Goal: Use online tool/utility: Utilize a website feature to perform a specific function

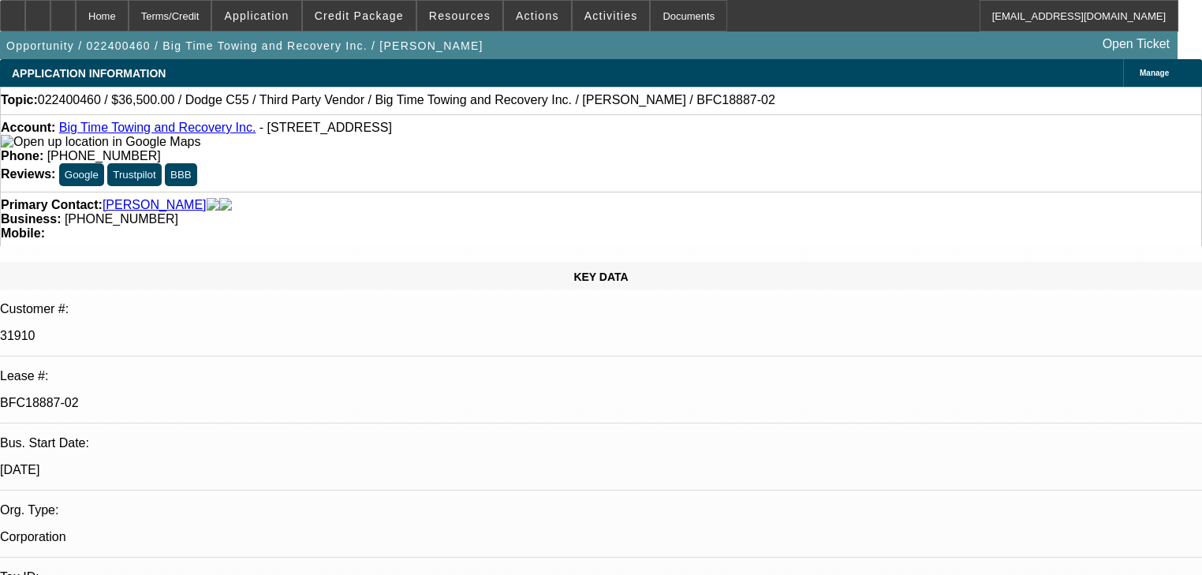
select select "0"
select select "2"
select select "0.1"
select select "4"
select select "0"
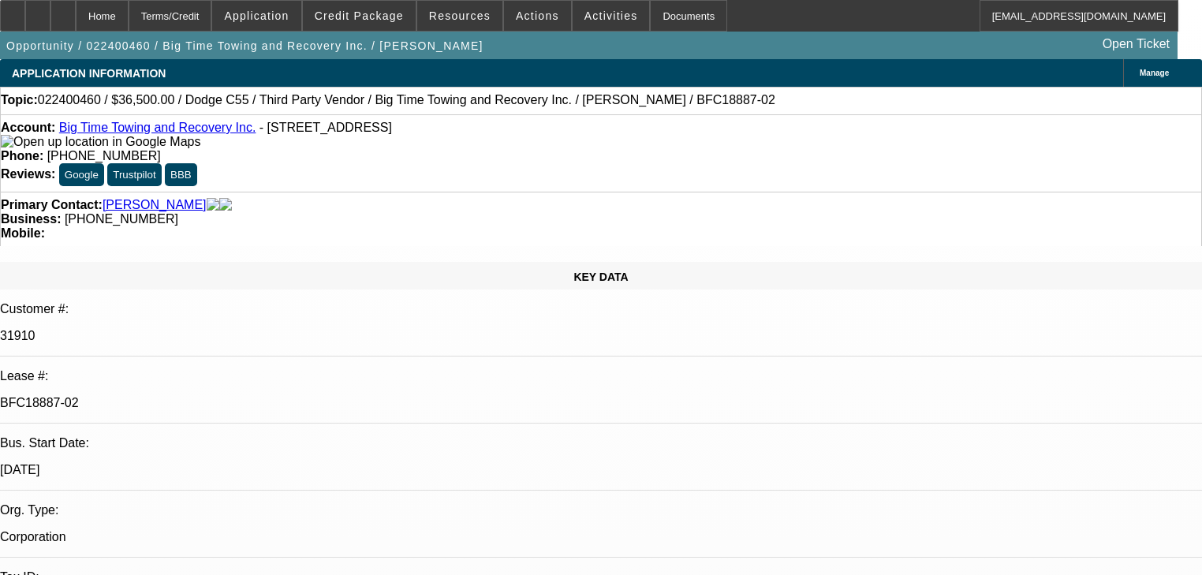
select select "2"
select select "0.1"
select select "4"
select select "0"
select select "2"
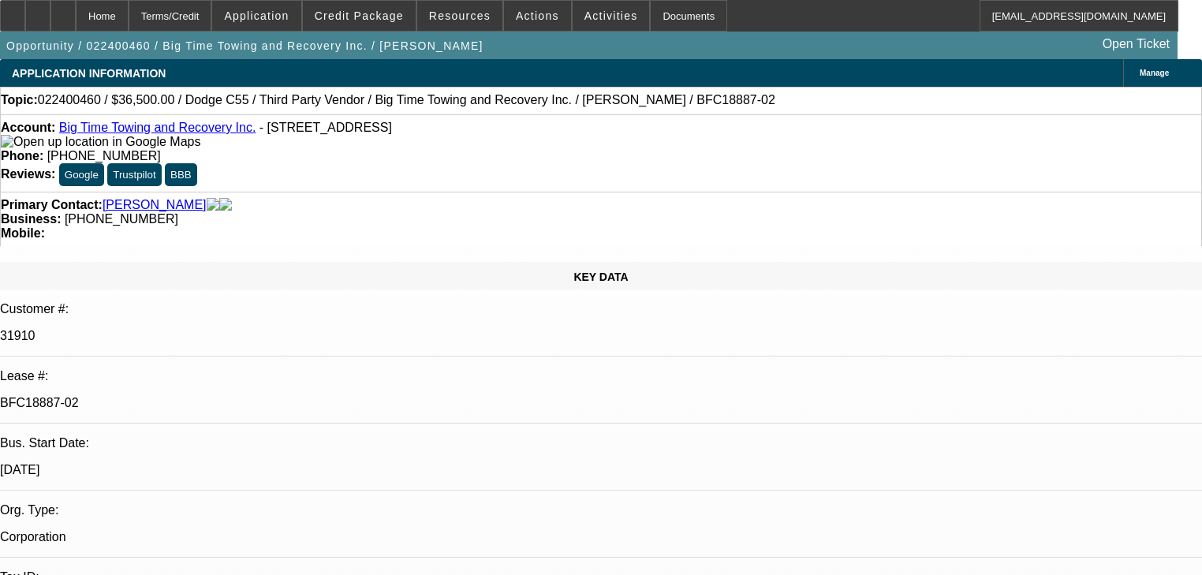
select select "0"
select select "6"
select select "0"
select select "2"
select select "0"
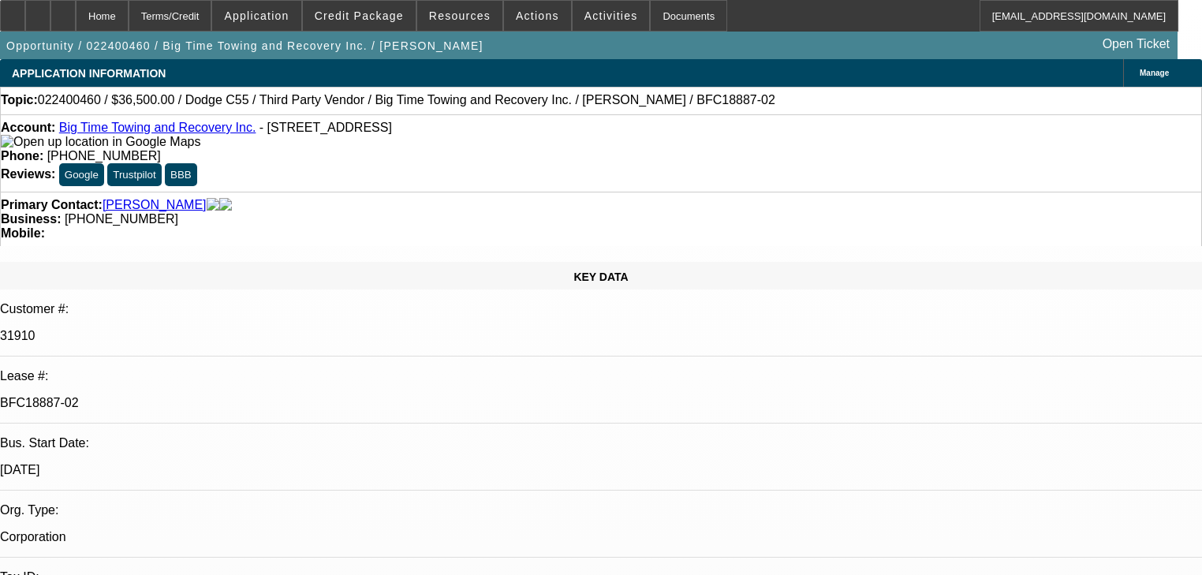
select select "6"
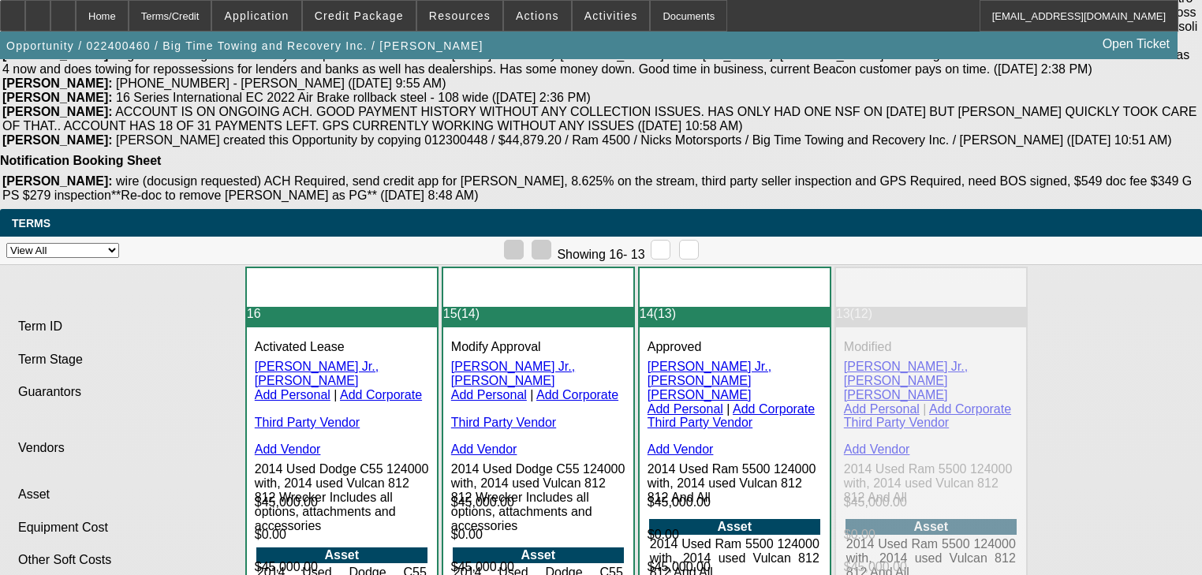
scroll to position [3533, 0]
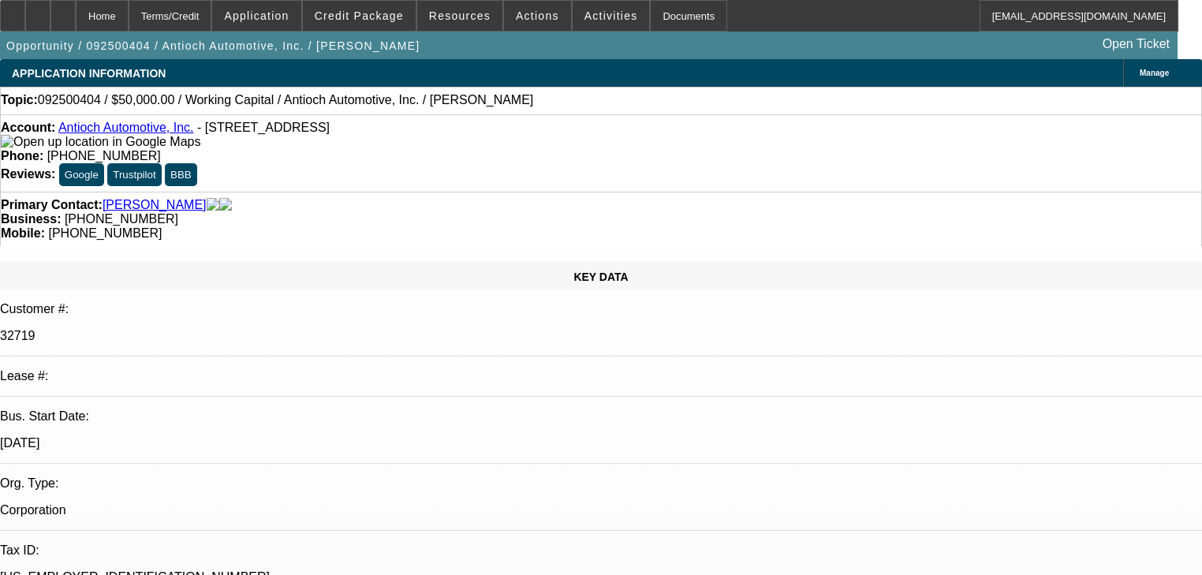
select select "0"
select select "2"
select select "0.1"
select select "4"
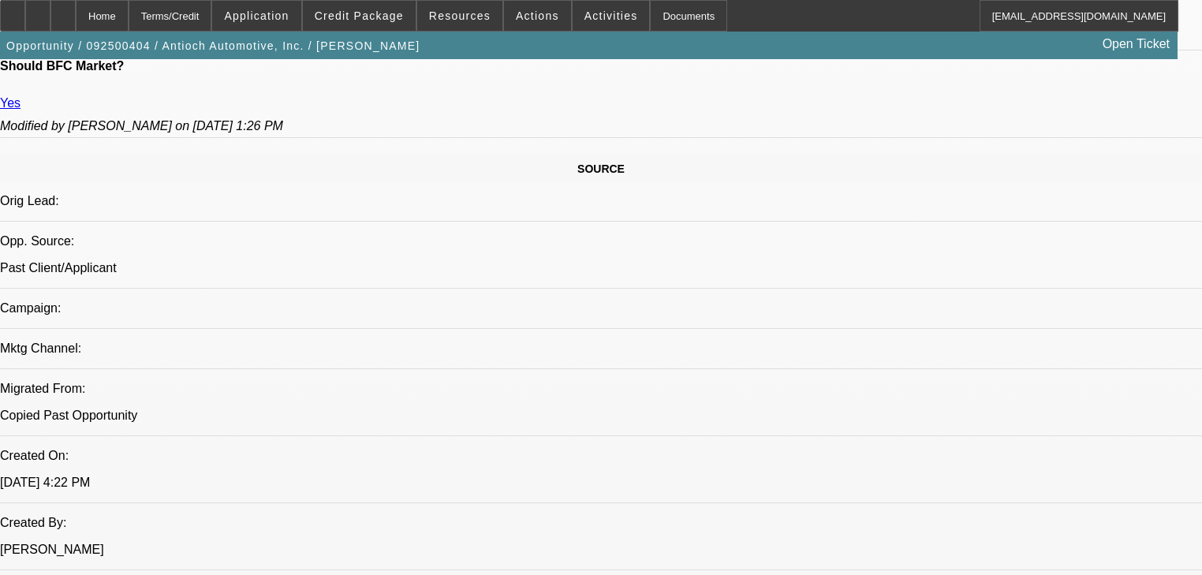
scroll to position [315, 0]
